Goal: Information Seeking & Learning: Learn about a topic

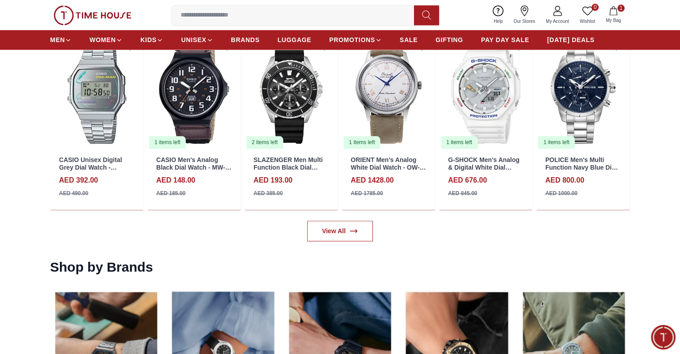
scroll to position [1129, 0]
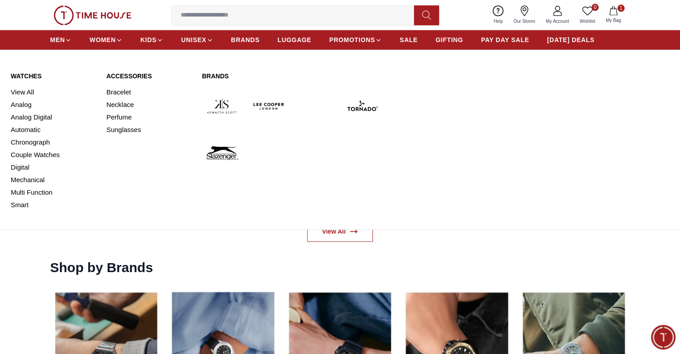
click at [20, 74] on link "Watches" at bounding box center [53, 76] width 85 height 9
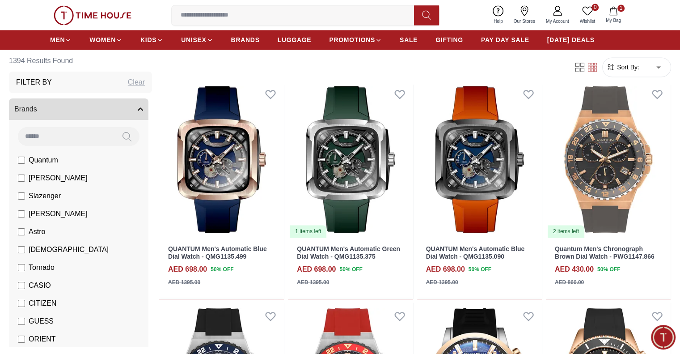
scroll to position [1398, 0]
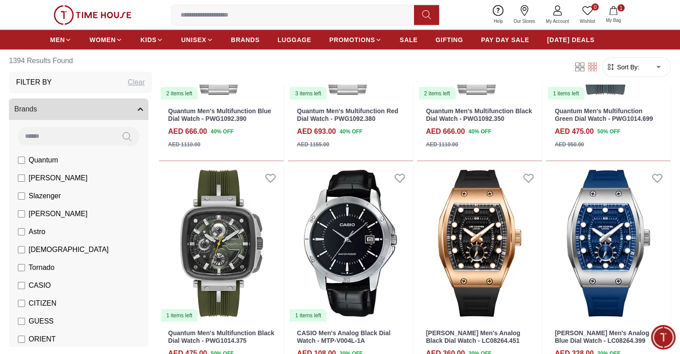
scroll to position [2039, 0]
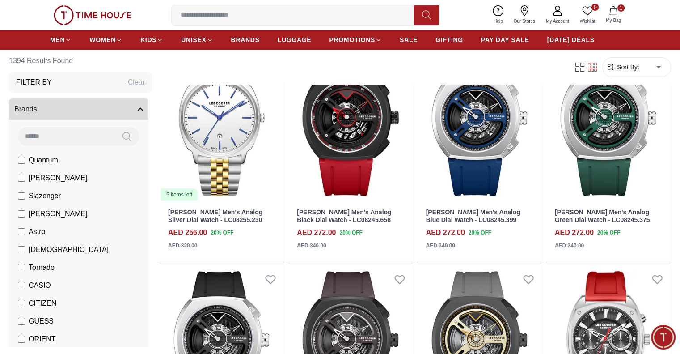
scroll to position [3467, 0]
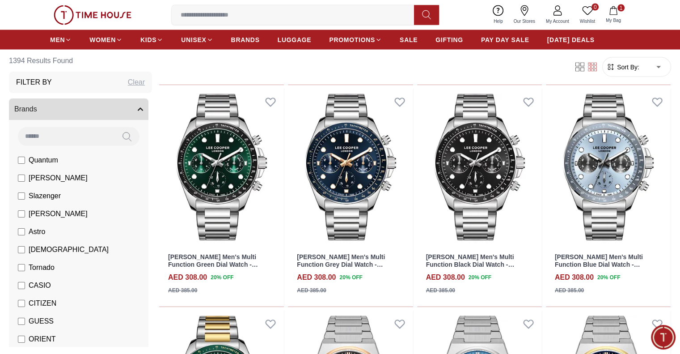
scroll to position [5214, 0]
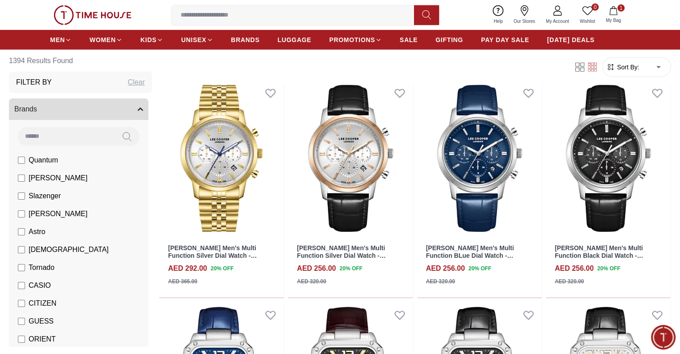
scroll to position [6056, 0]
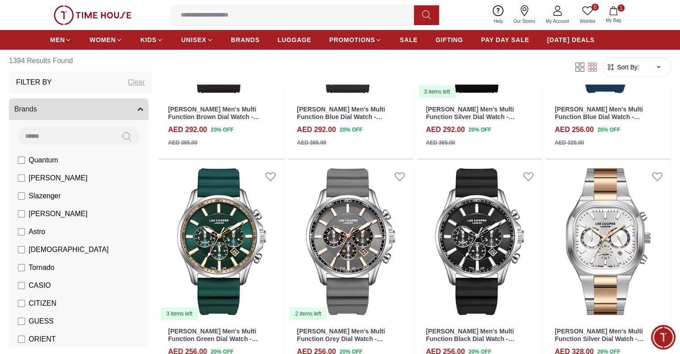
scroll to position [6639, 0]
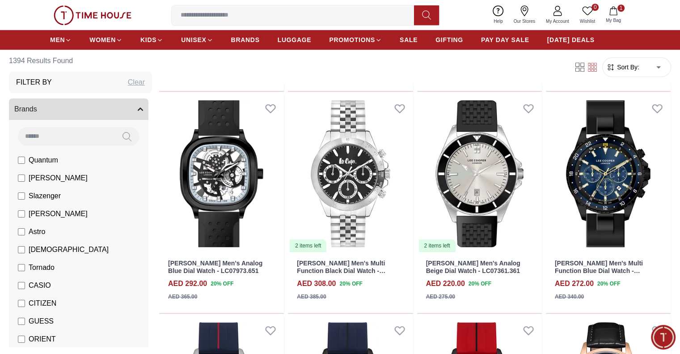
scroll to position [7593, 0]
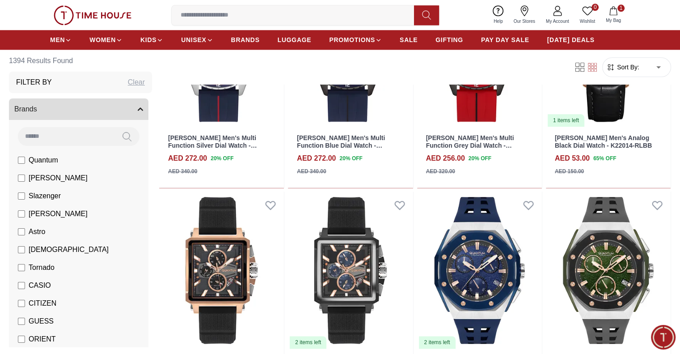
scroll to position [7940, 0]
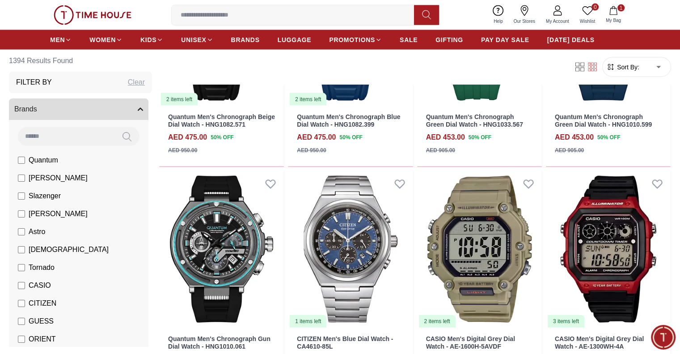
scroll to position [8630, 0]
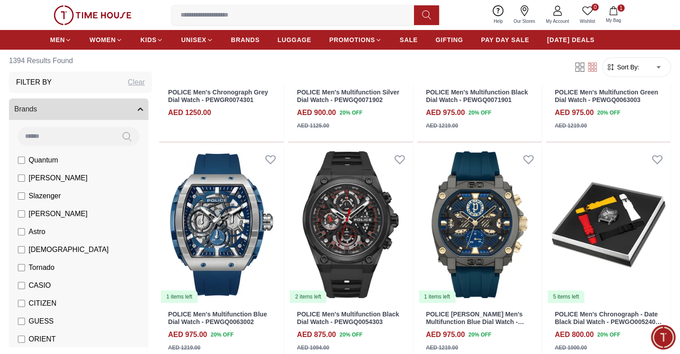
scroll to position [10204, 0]
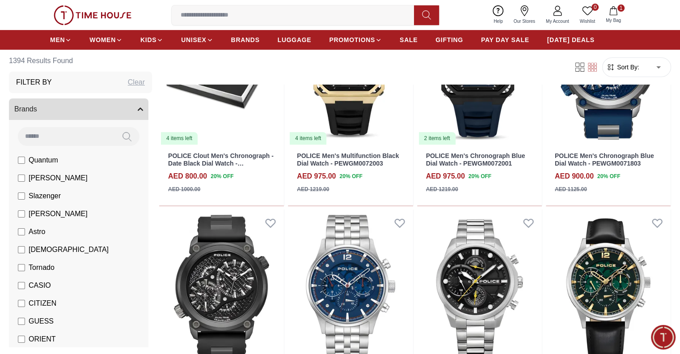
scroll to position [10605, 0]
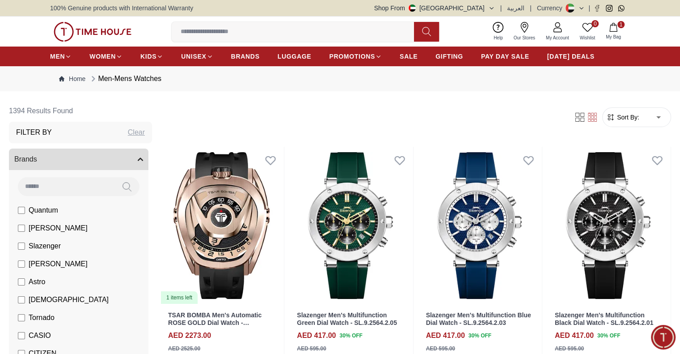
click at [615, 25] on icon "button" at bounding box center [614, 27] width 8 height 9
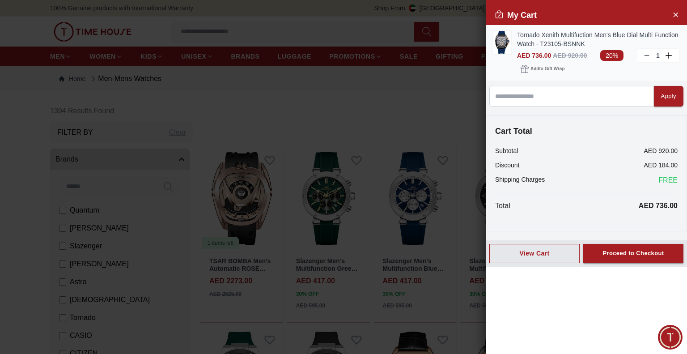
click at [645, 55] on icon at bounding box center [646, 55] width 7 height 7
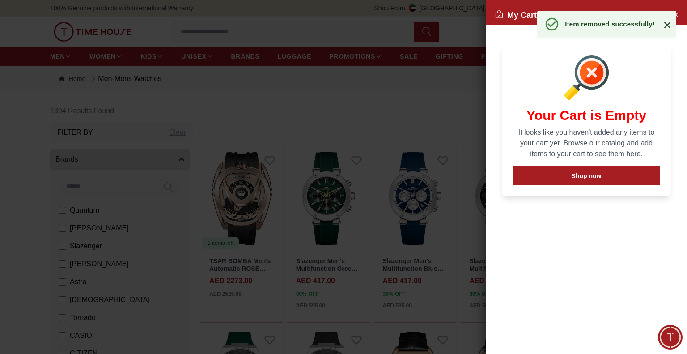
click at [667, 22] on icon at bounding box center [667, 25] width 11 height 11
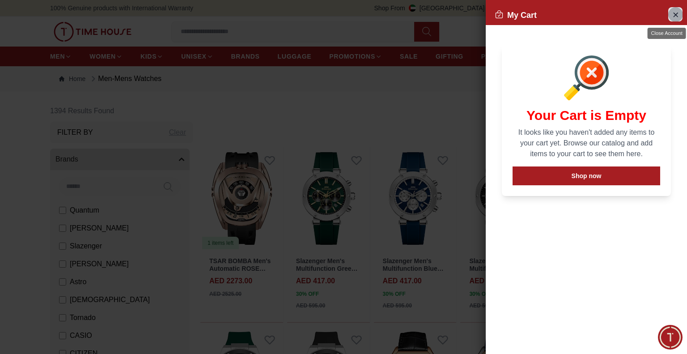
click at [673, 17] on icon "Close Account" at bounding box center [675, 14] width 7 height 11
